Goal: Task Accomplishment & Management: Use online tool/utility

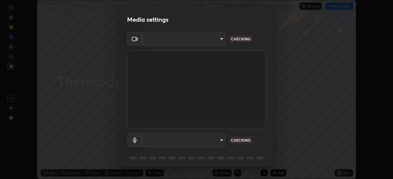
scroll to position [179, 393]
type input "1e49b53be58bf3658c32ba4c8e2538d2601885ca91182b01ba969948c87b8f29"
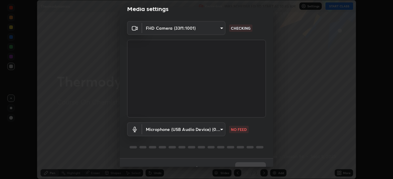
scroll to position [22, 0]
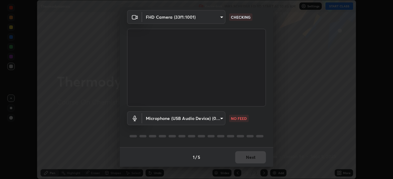
click at [218, 119] on body "Erase all Thermodynamics Recording WAS SCHEDULED TO START AT 10:45 AM Settings …" at bounding box center [196, 89] width 393 height 179
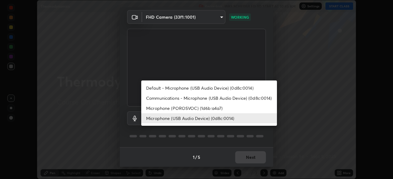
click at [208, 108] on li "Microphone (POROSVOC) (1d6b:a4a7)" at bounding box center [209, 108] width 136 height 10
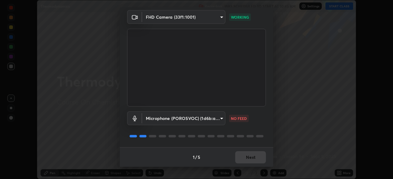
click at [214, 120] on body "Erase all Thermodynamics Recording WAS SCHEDULED TO START AT 10:45 AM Settings …" at bounding box center [196, 89] width 393 height 179
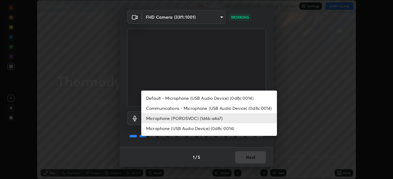
click at [219, 130] on li "Microphone (USB Audio Device) (0d8c:0014)" at bounding box center [209, 129] width 136 height 10
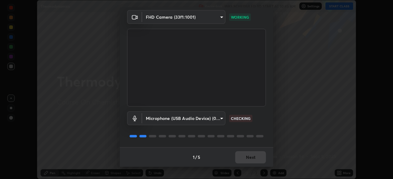
type input "c479ae5917e81ca6c629835639d3c14d73be07d1eae9ad26bfc29371bbaeb756"
click at [253, 158] on button "Next" at bounding box center [250, 157] width 31 height 12
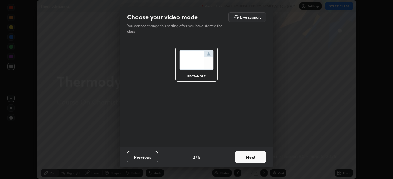
click at [255, 158] on button "Next" at bounding box center [250, 157] width 31 height 12
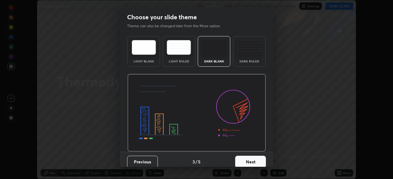
click at [258, 160] on button "Next" at bounding box center [250, 162] width 31 height 12
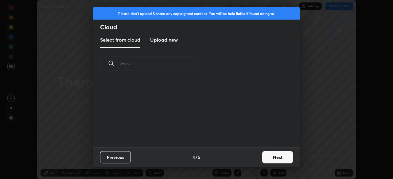
click at [278, 158] on button "Next" at bounding box center [277, 157] width 31 height 12
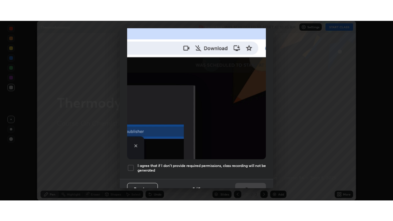
scroll to position [147, 0]
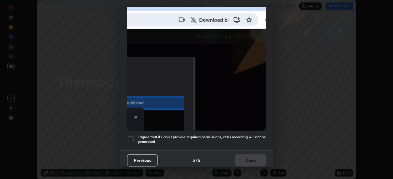
click at [130, 136] on div at bounding box center [130, 139] width 7 height 7
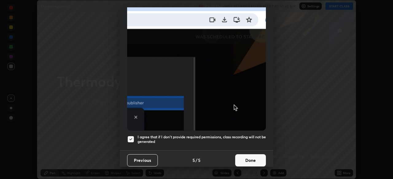
click at [248, 157] on button "Done" at bounding box center [250, 161] width 31 height 12
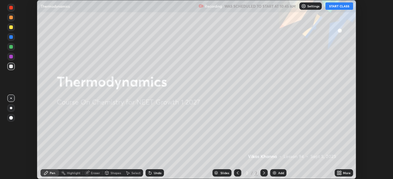
click at [339, 7] on button "START CLASS" at bounding box center [339, 5] width 28 height 7
click at [342, 172] on div "More" at bounding box center [343, 173] width 18 height 7
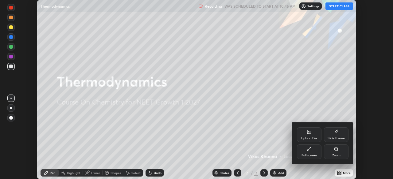
click at [310, 153] on div "Full screen" at bounding box center [309, 152] width 25 height 15
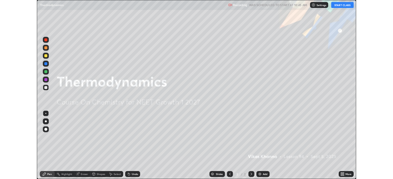
scroll to position [221, 393]
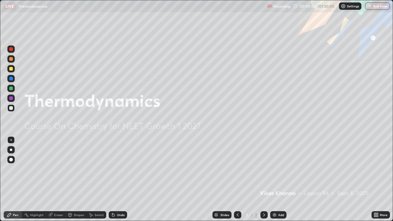
click at [374, 179] on icon at bounding box center [375, 214] width 2 height 2
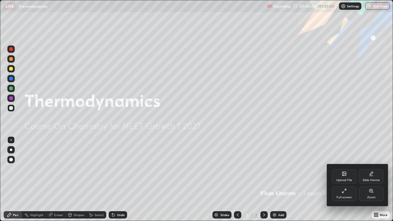
click at [345, 179] on icon at bounding box center [343, 190] width 5 height 5
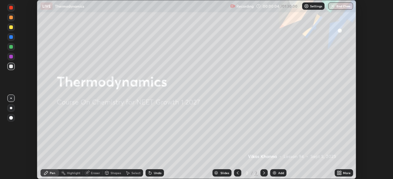
scroll to position [30486, 30273]
